Goal: Task Accomplishment & Management: Manage account settings

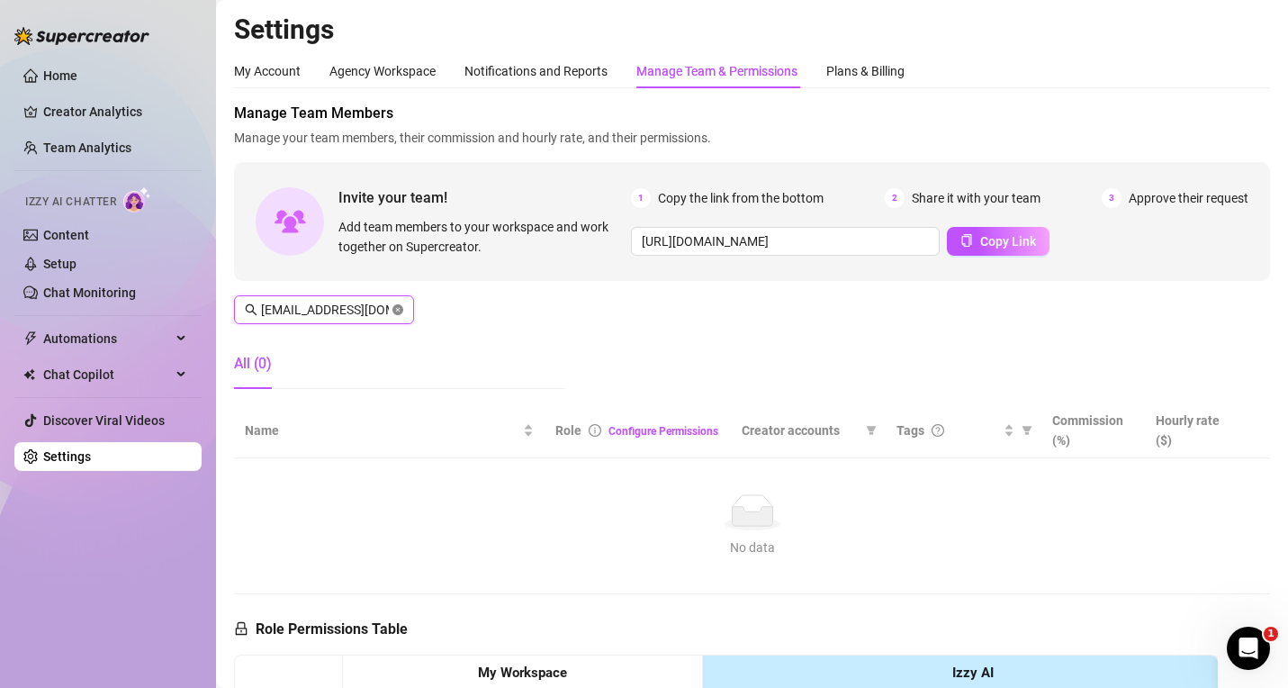
click at [398, 309] on icon "close-circle" at bounding box center [397, 309] width 11 height 11
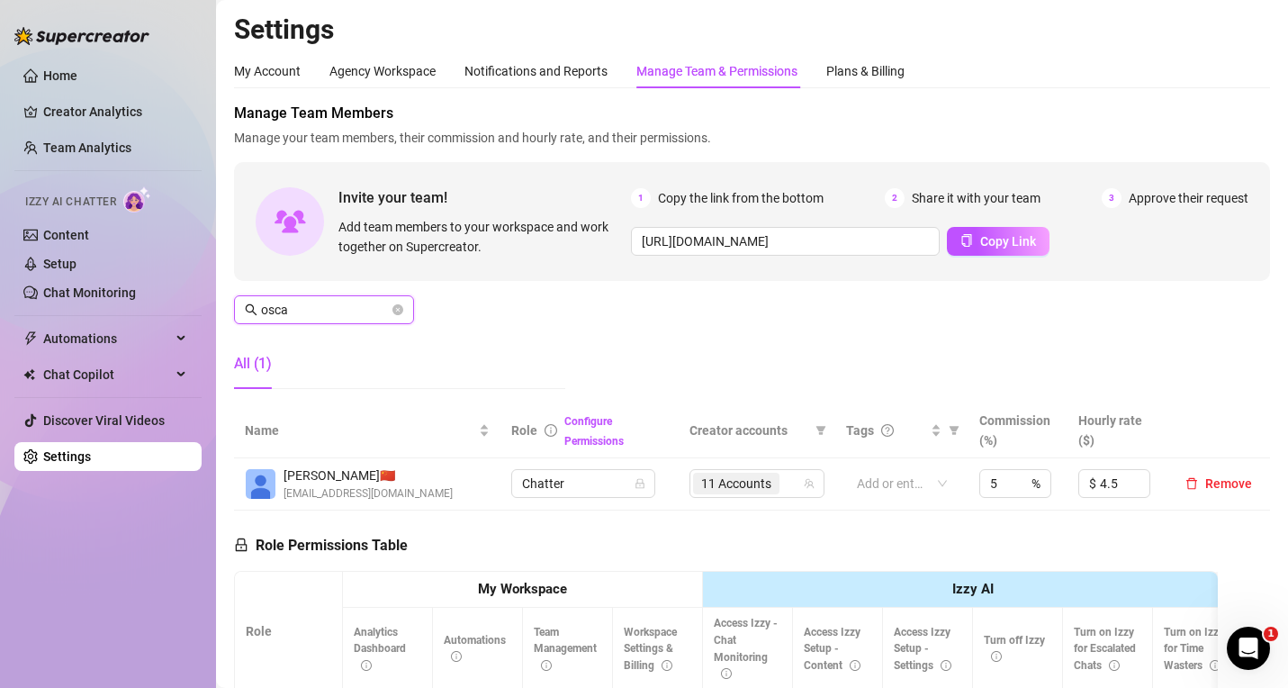
type input "osca"
click at [804, 483] on icon "team" at bounding box center [809, 483] width 11 height 11
click at [785, 483] on div "11 Accounts" at bounding box center [747, 483] width 109 height 25
click at [755, 476] on span "11 Accounts" at bounding box center [736, 484] width 70 height 20
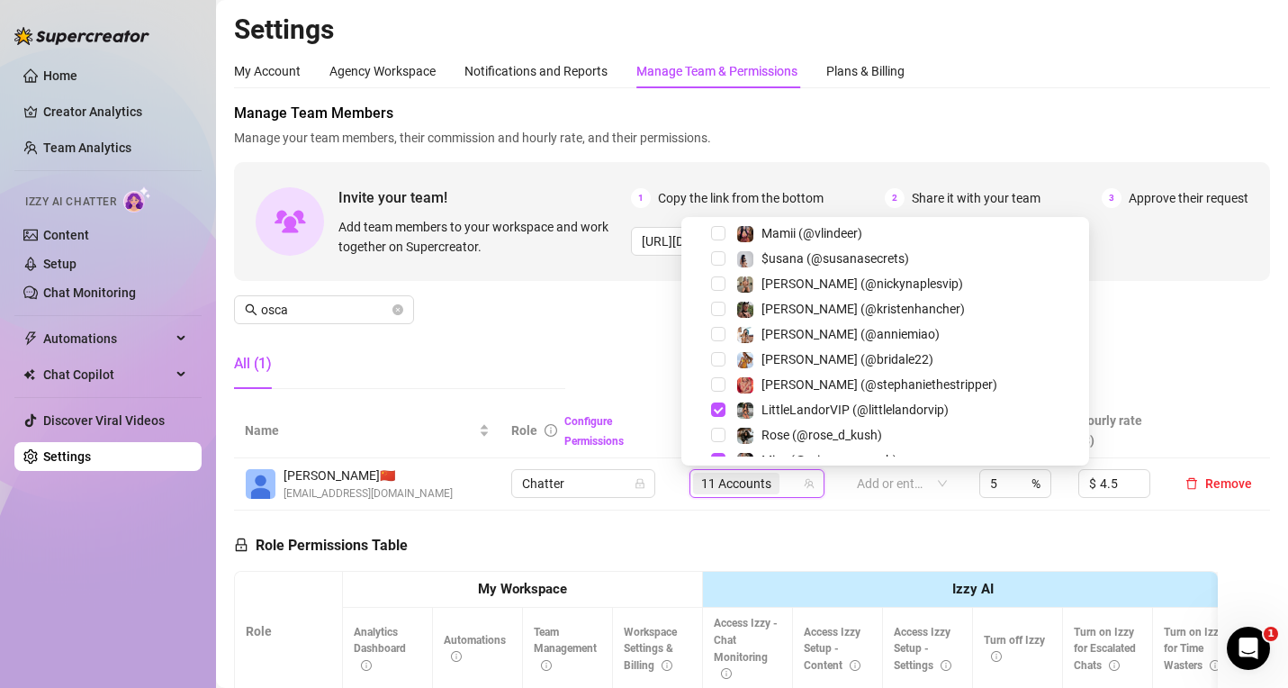
scroll to position [426, 0]
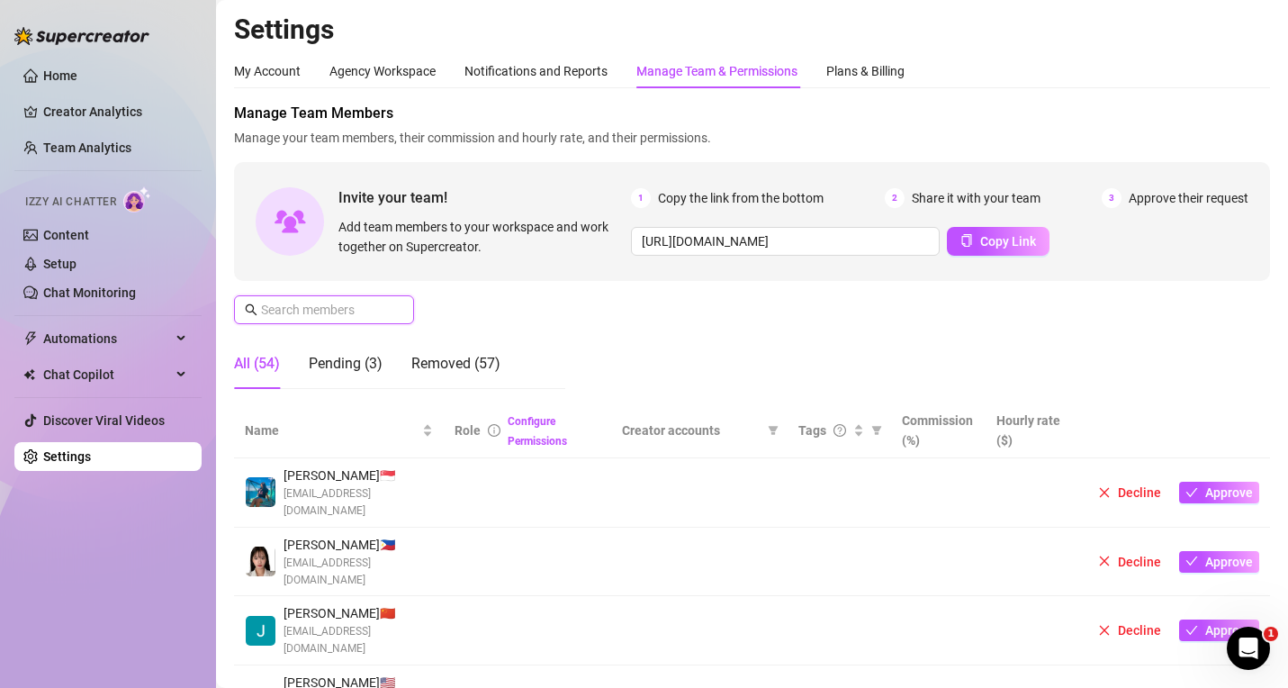
click at [319, 300] on input "text" at bounding box center [325, 310] width 128 height 20
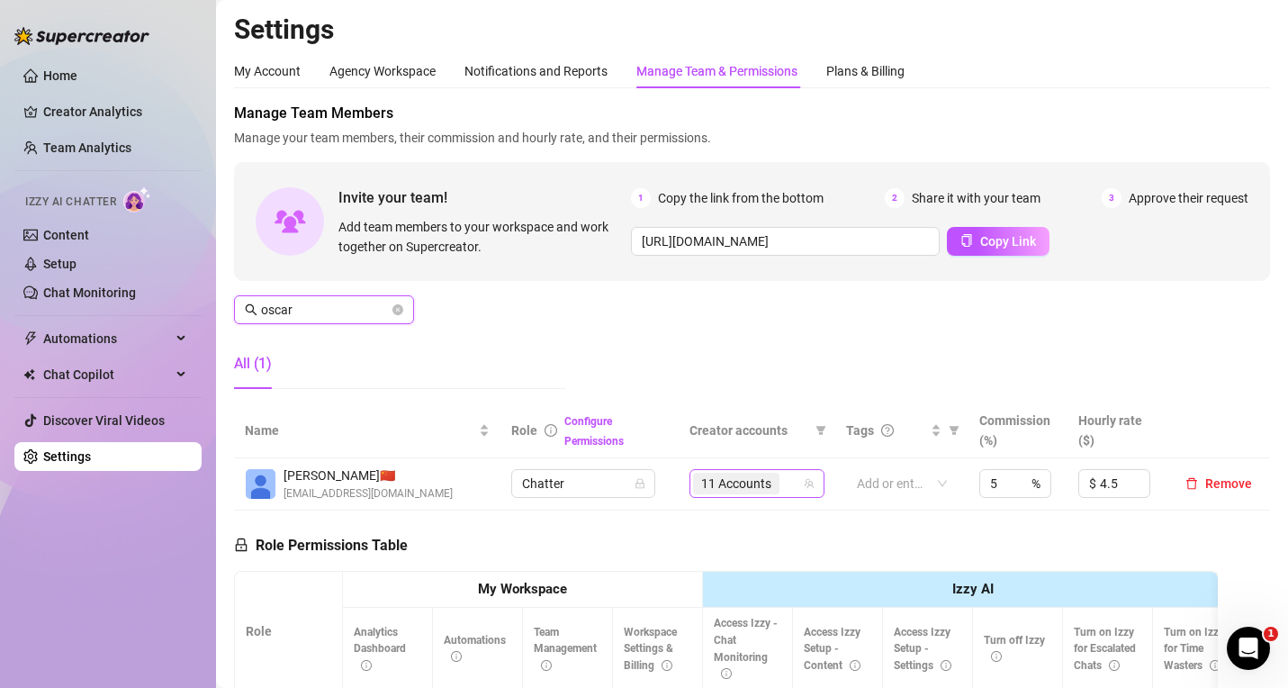
click at [775, 497] on div "11 Accounts" at bounding box center [757, 483] width 135 height 29
type input "oscar"
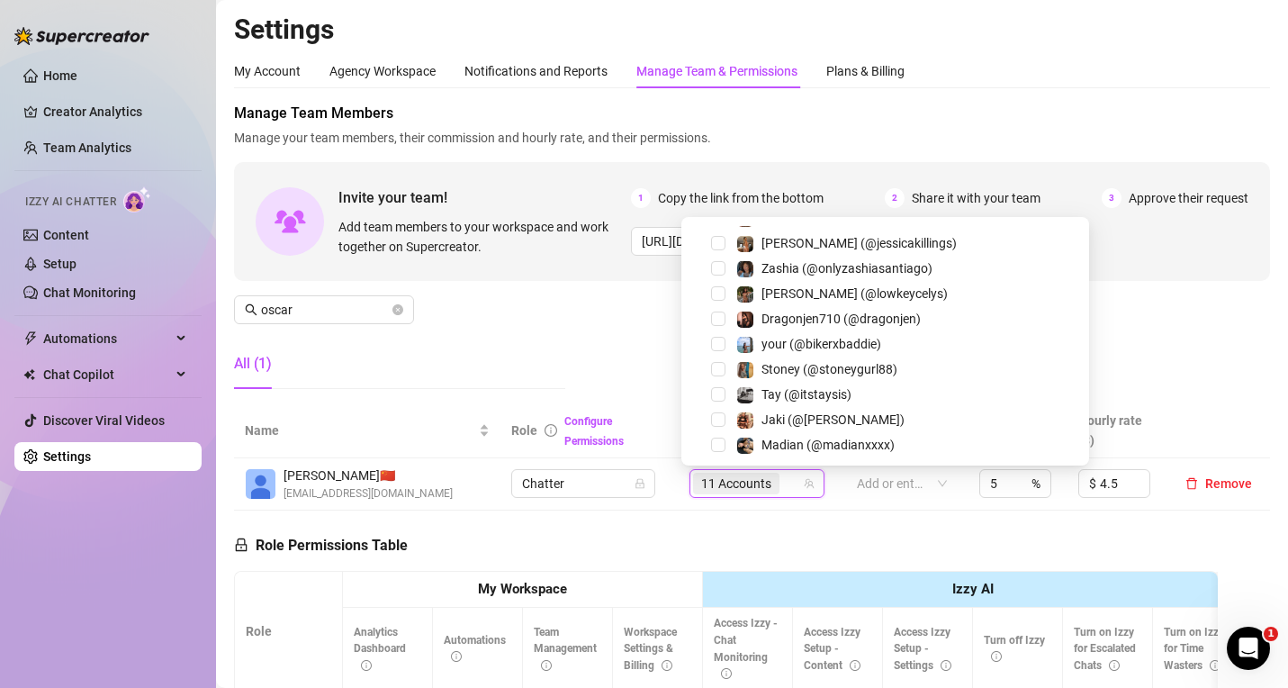
scroll to position [1660, 0]
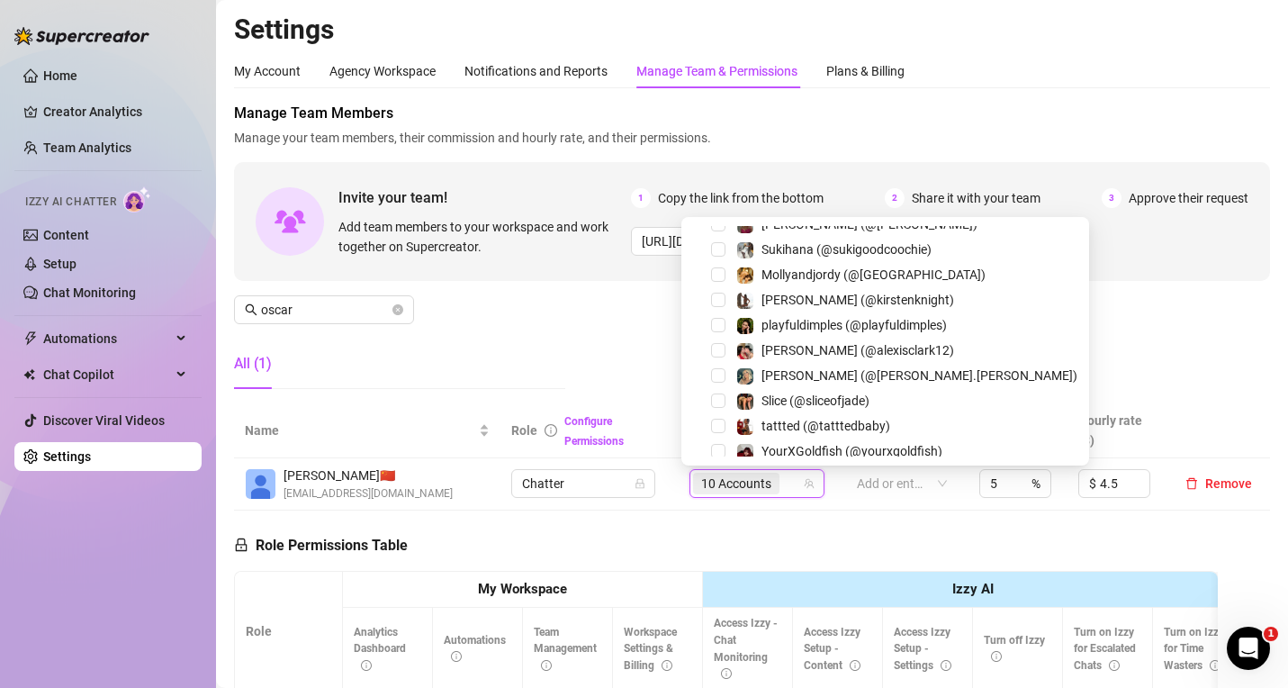
scroll to position [580, 0]
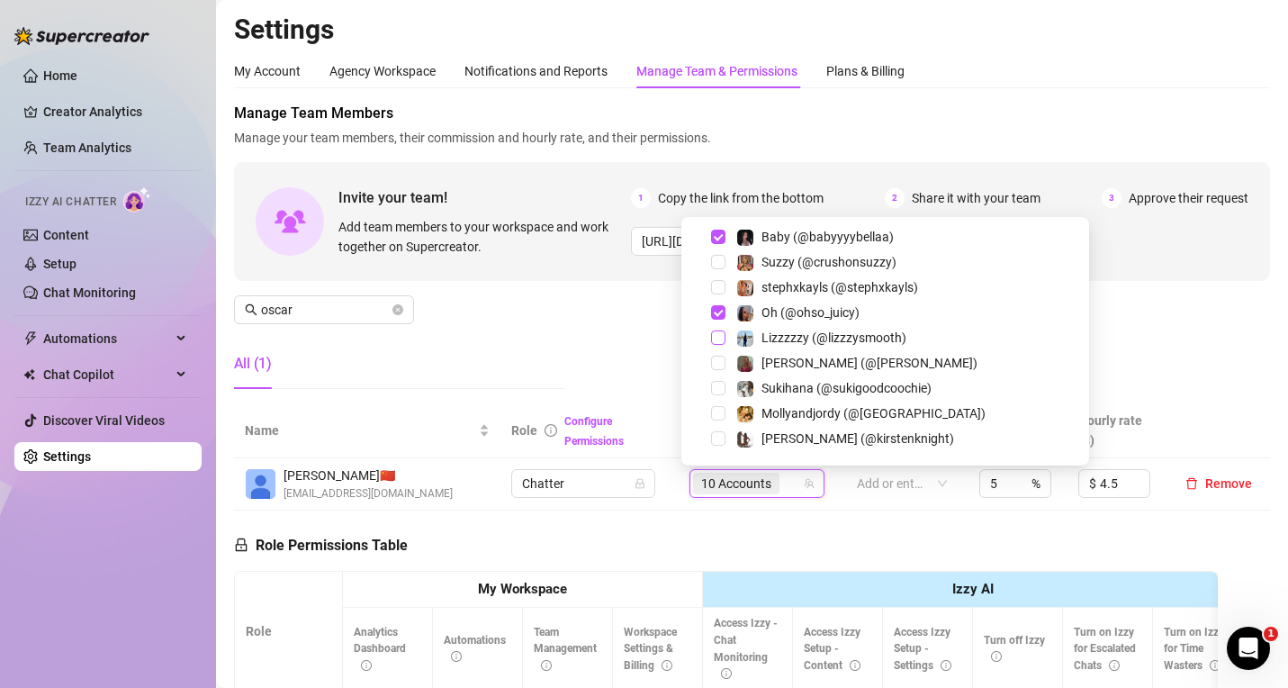
click at [718, 336] on span "Select tree node" at bounding box center [718, 337] width 14 height 14
click at [835, 338] on span "Lizzzzzy (@lizzzysmooth)" at bounding box center [834, 337] width 145 height 14
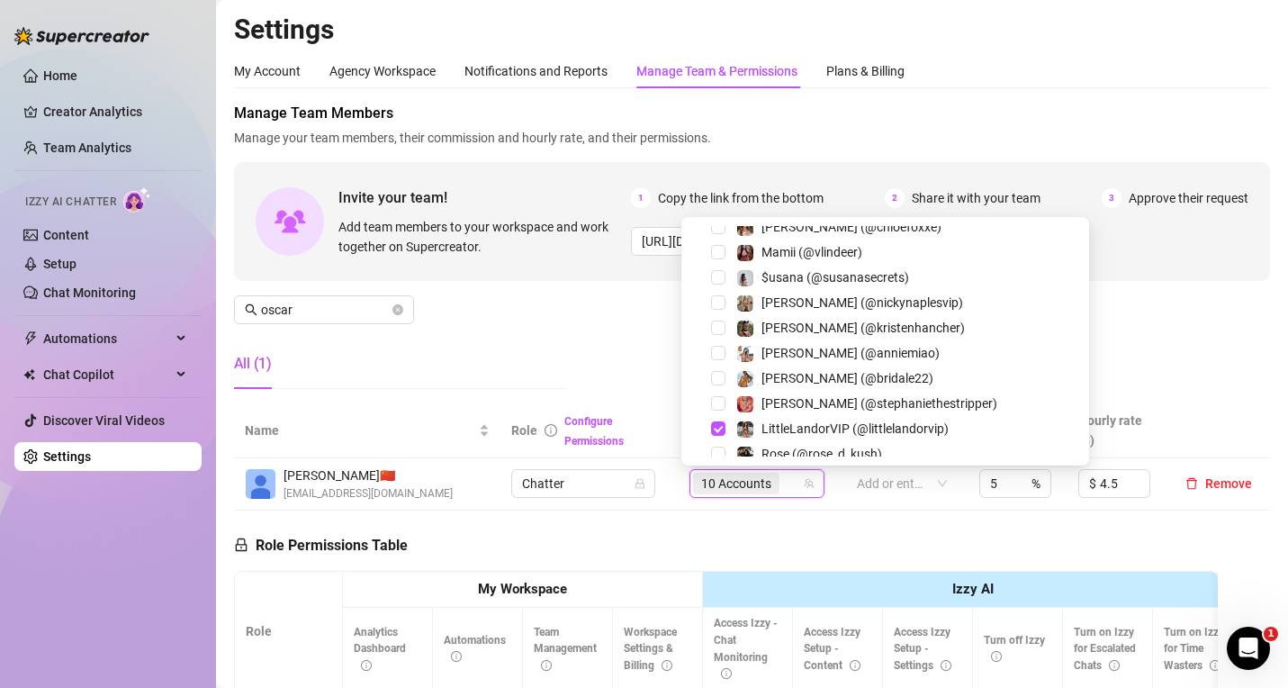
scroll to position [0, 0]
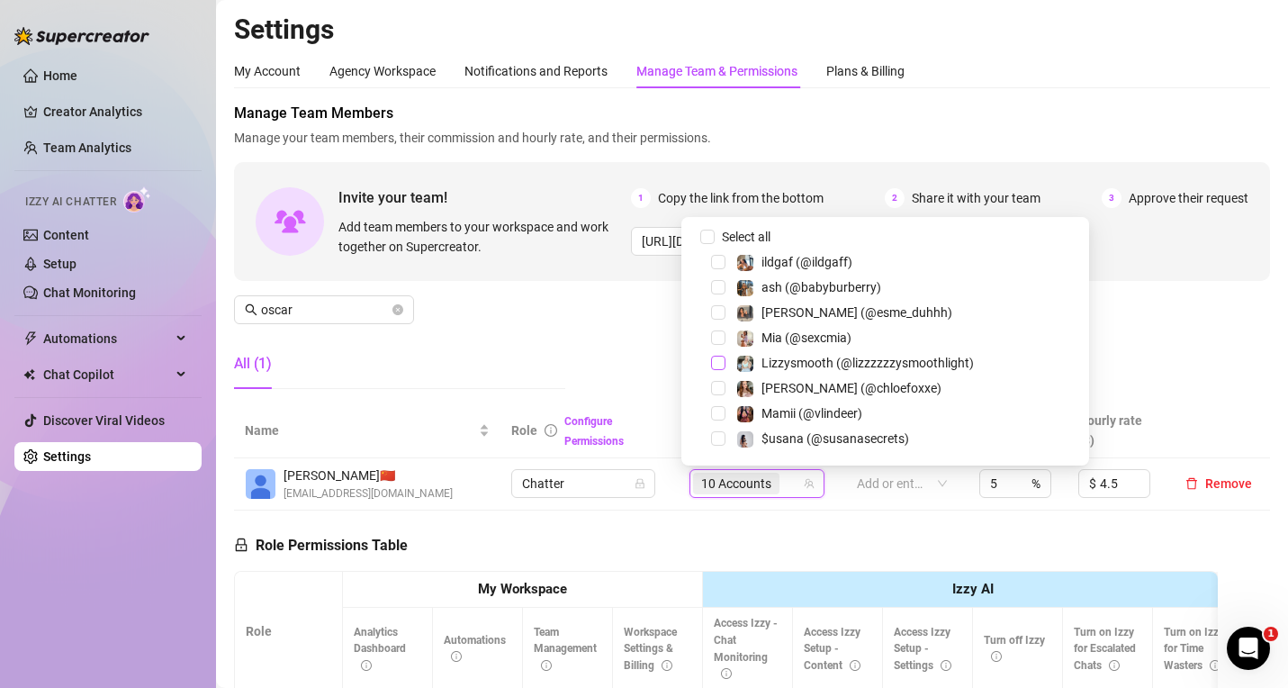
click at [717, 364] on span "Select tree node" at bounding box center [718, 363] width 14 height 14
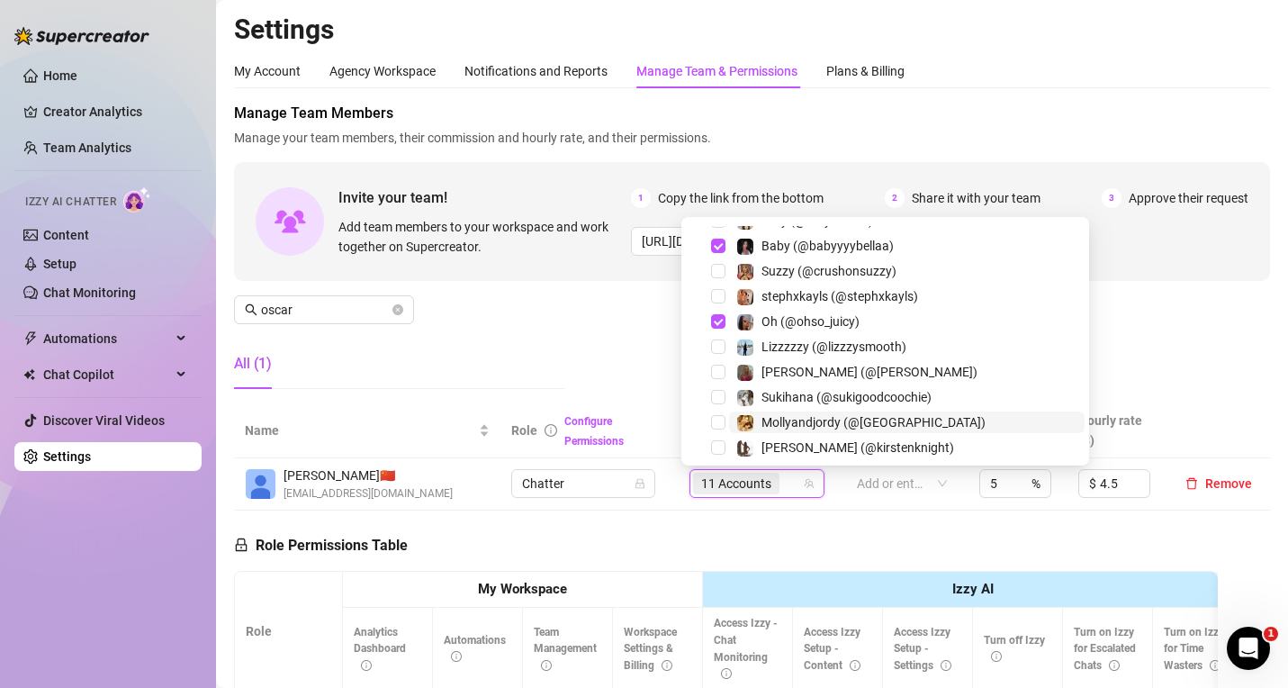
scroll to position [646, 0]
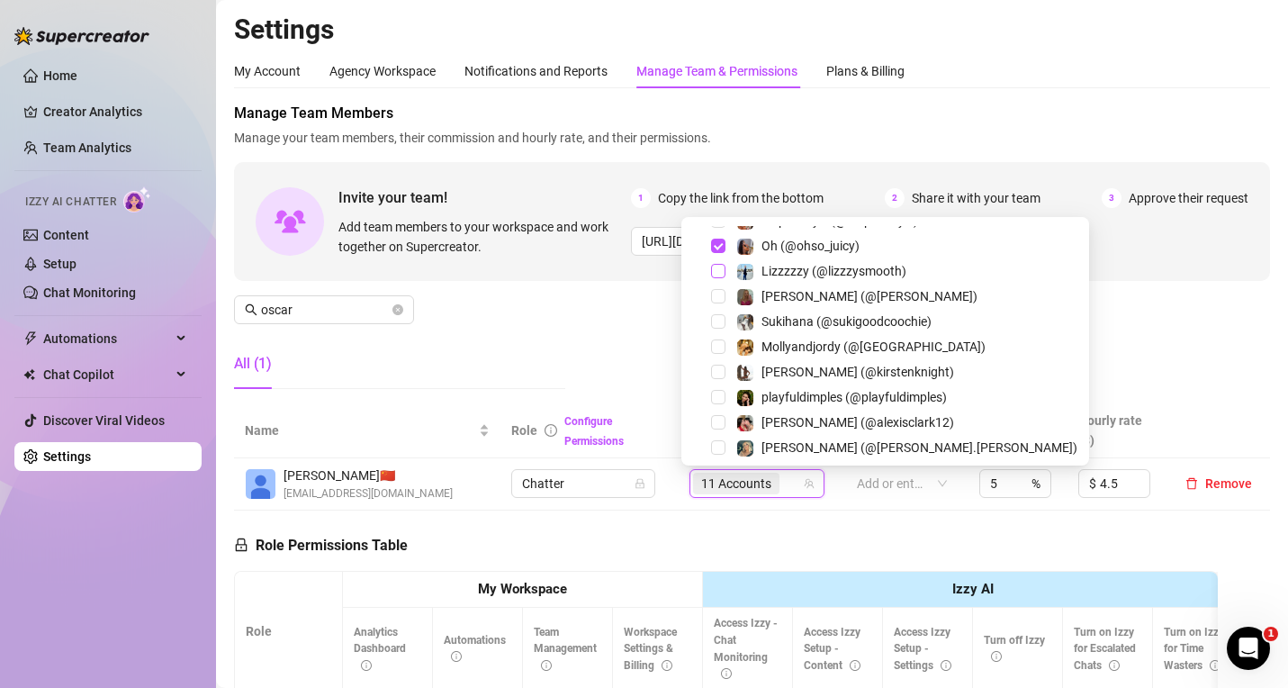
click at [715, 274] on span "Select tree node" at bounding box center [718, 271] width 14 height 14
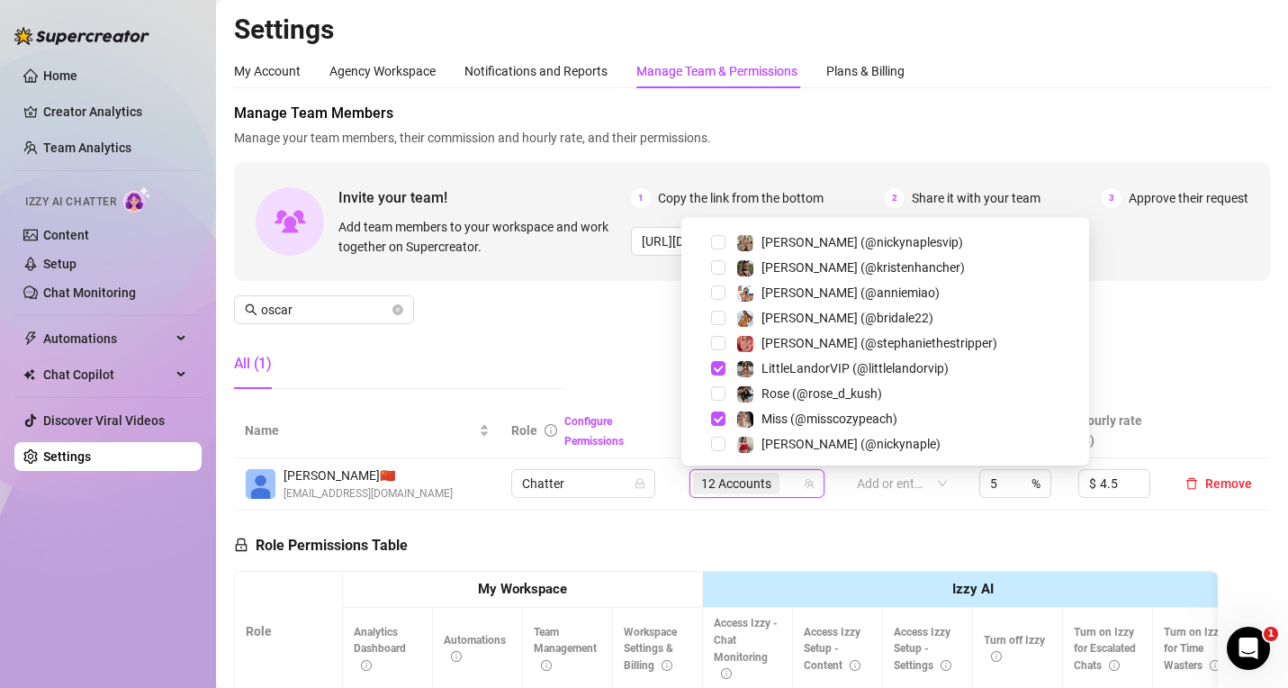
scroll to position [0, 0]
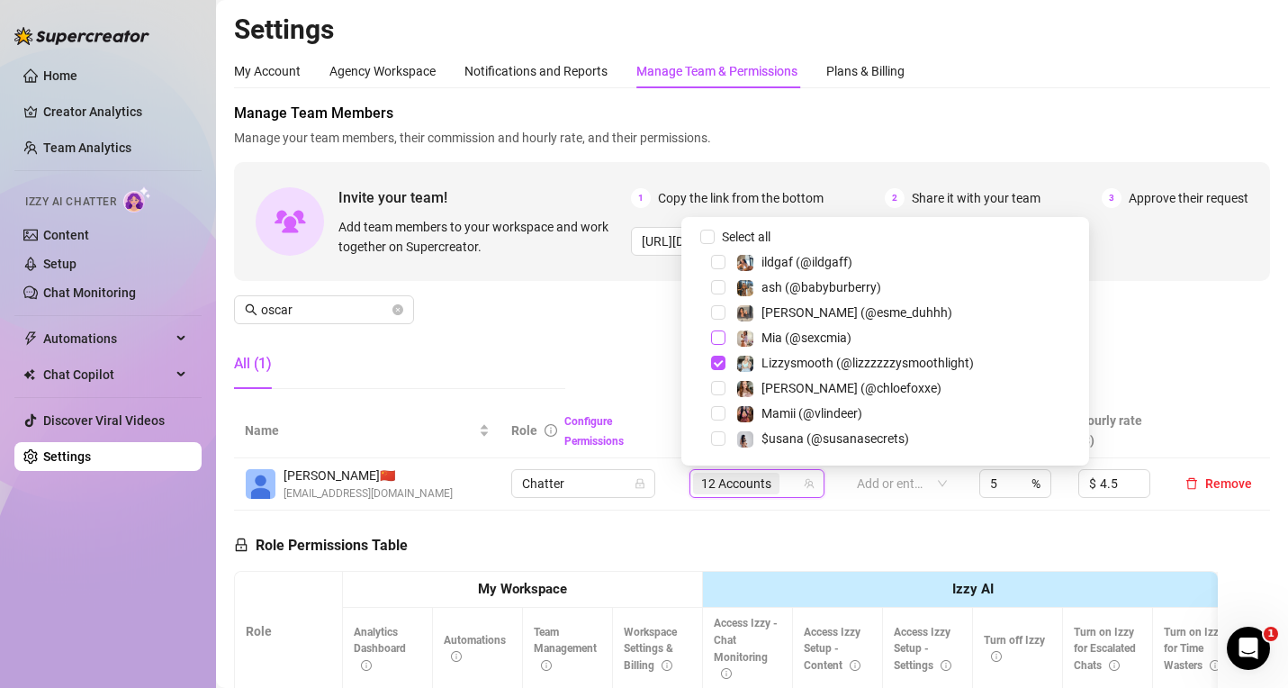
click at [720, 333] on span "Select tree node" at bounding box center [718, 337] width 14 height 14
click at [722, 439] on span "Select tree node" at bounding box center [718, 438] width 14 height 14
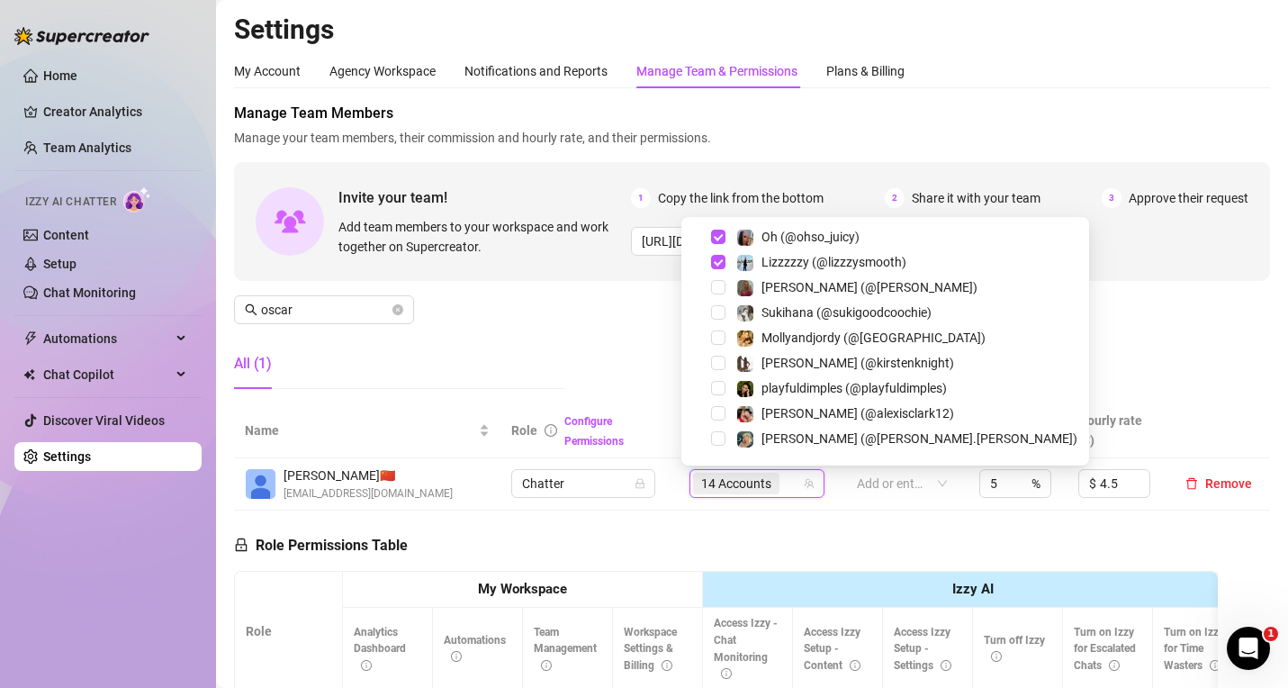
scroll to position [663, 0]
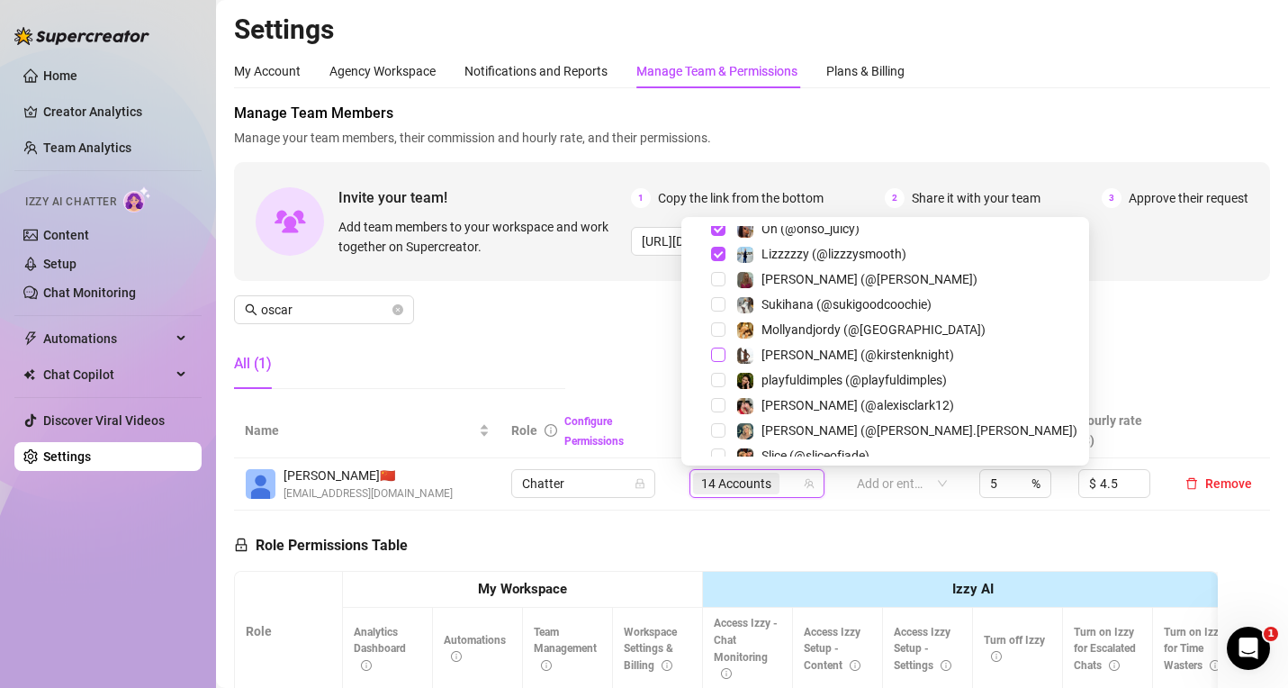
click at [719, 354] on span "Select tree node" at bounding box center [718, 354] width 14 height 14
click at [591, 316] on div "Manage Team Members Manage your team members, their commission and hourly rate,…" at bounding box center [752, 253] width 1036 height 301
